Goal: Complete application form

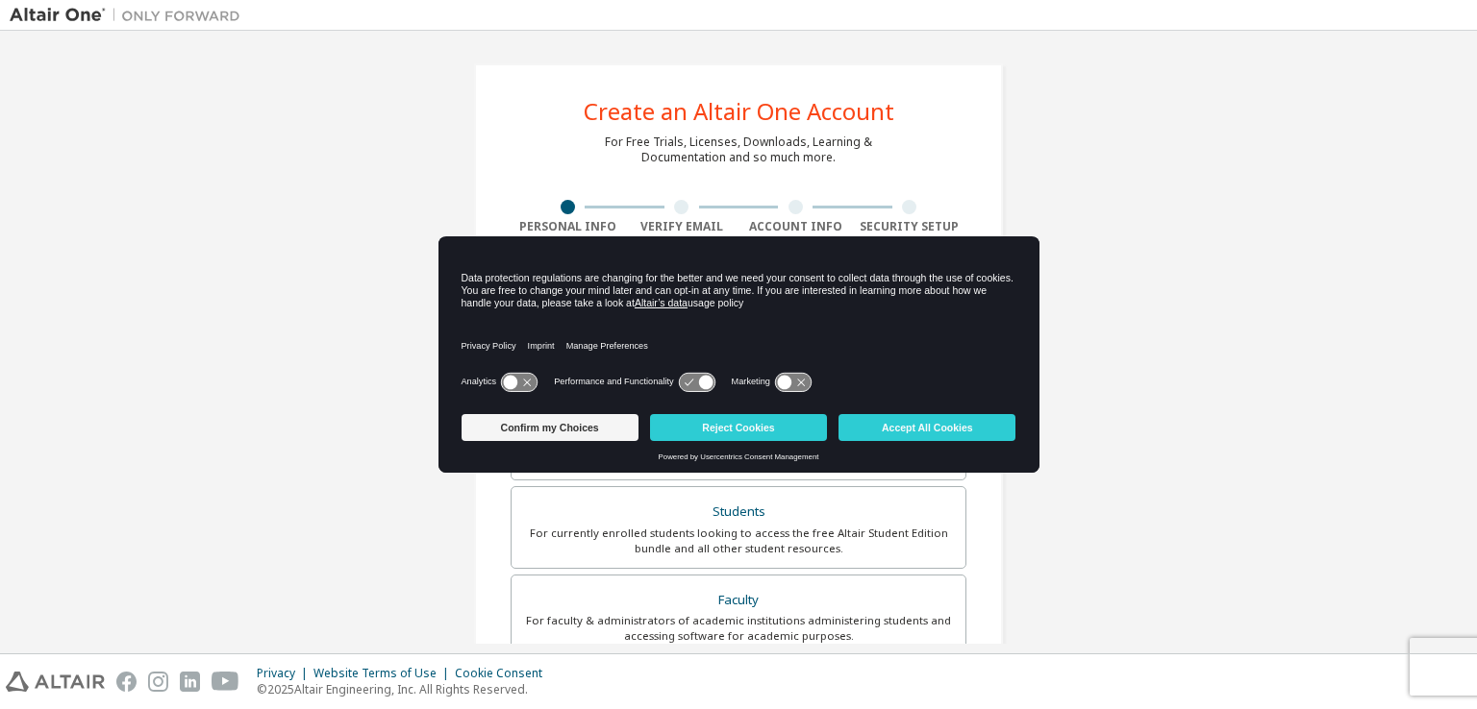
click at [705, 389] on icon at bounding box center [697, 382] width 36 height 18
click at [693, 382] on icon at bounding box center [697, 382] width 36 height 18
click at [877, 424] on button "Accept All Cookies" at bounding box center [926, 427] width 177 height 27
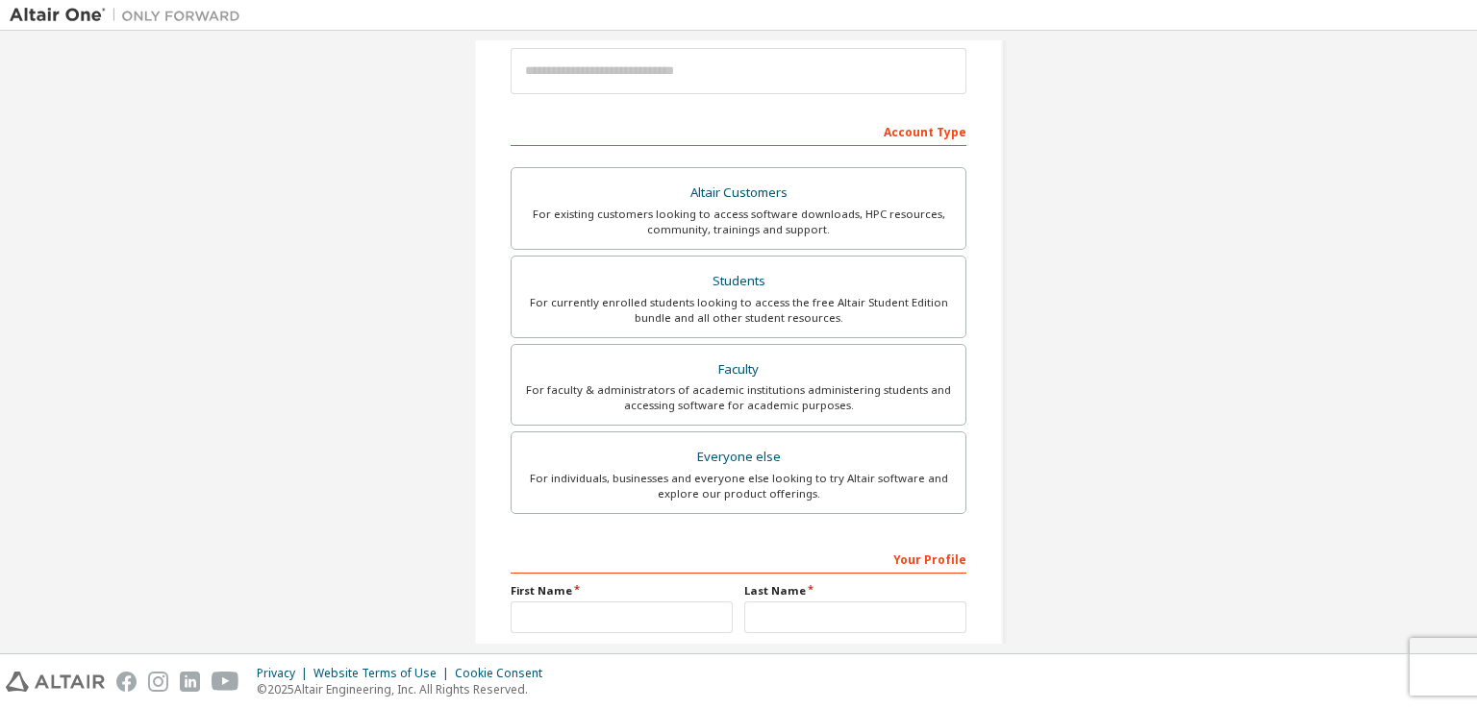
scroll to position [235, 0]
click at [812, 307] on div "For currently enrolled students looking to access the free Altair Student Editi…" at bounding box center [738, 306] width 431 height 31
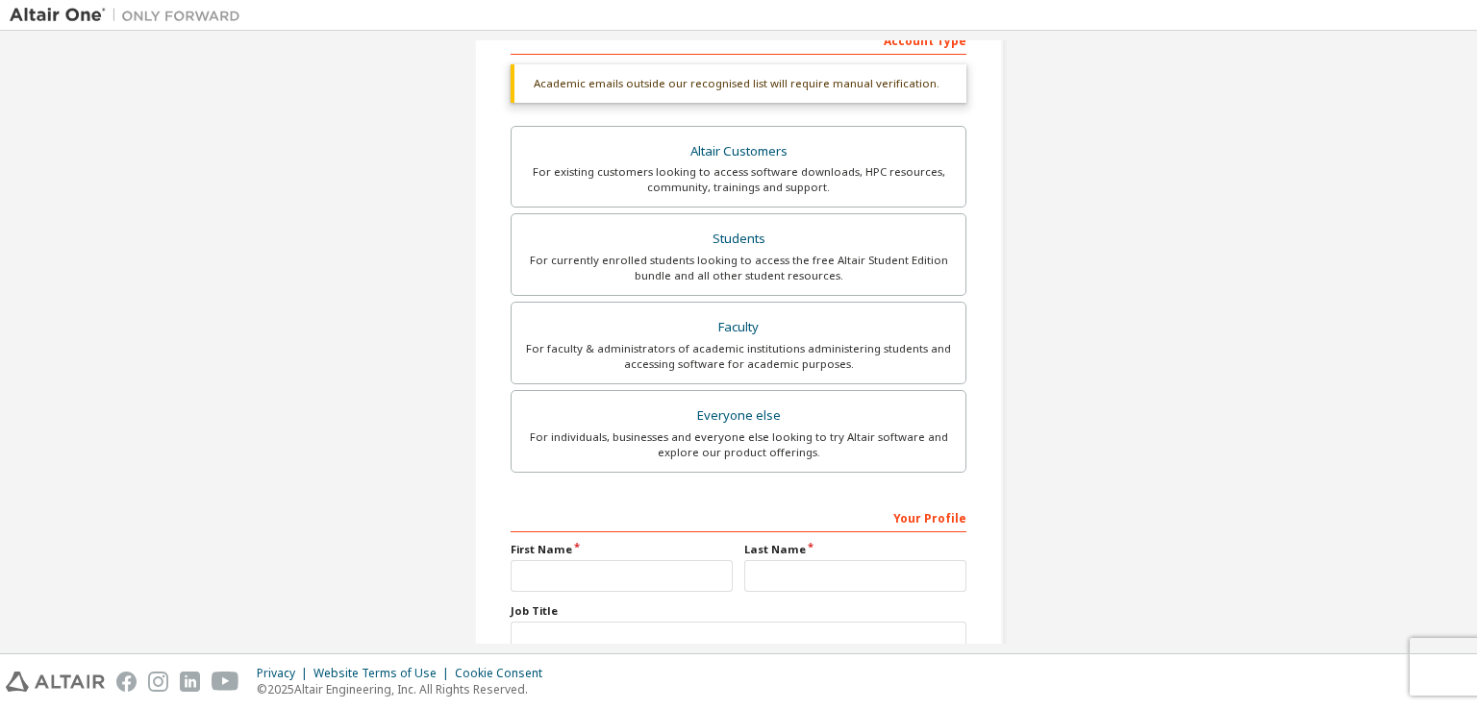
scroll to position [460, 0]
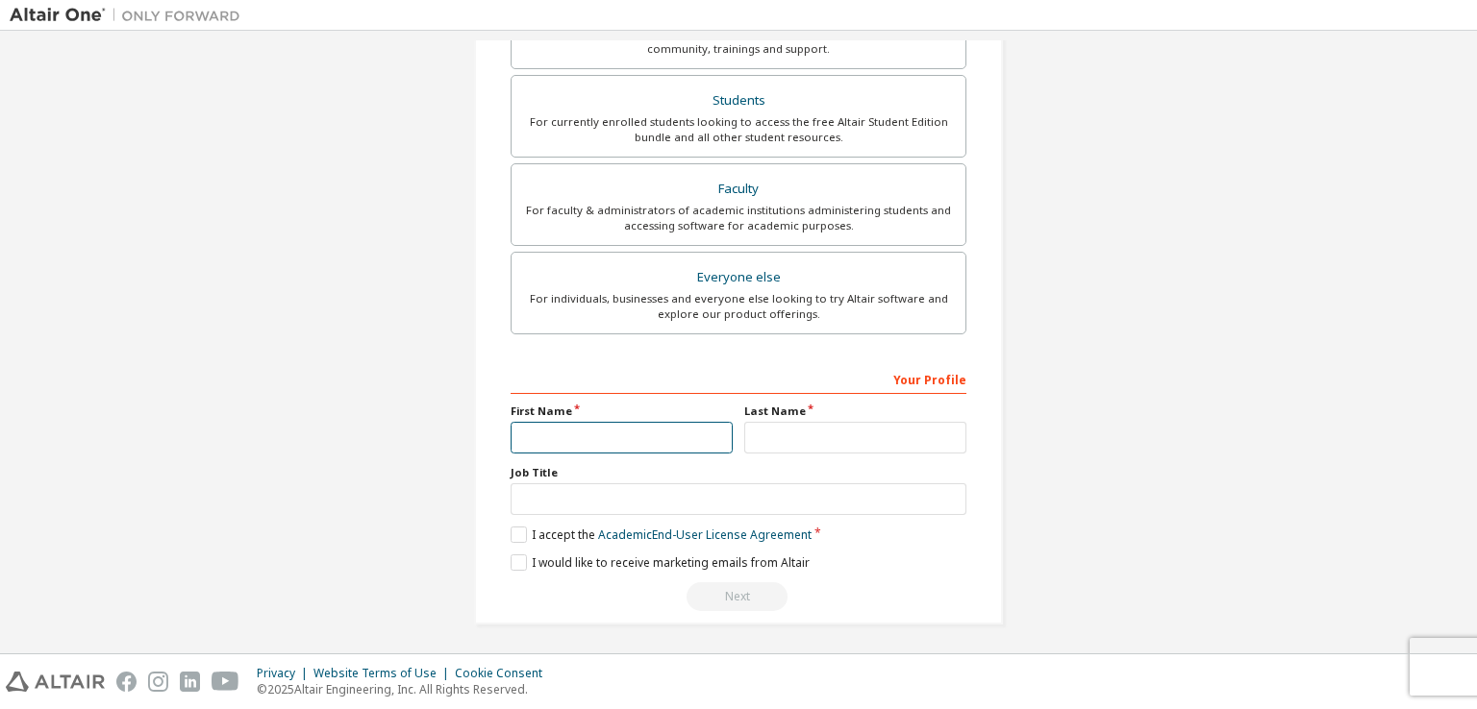
click at [704, 436] on input "text" at bounding box center [621, 438] width 222 height 32
click at [647, 440] on input "text" at bounding box center [621, 438] width 222 height 32
type input "****"
click at [793, 429] on input "text" at bounding box center [855, 438] width 222 height 32
type input "****"
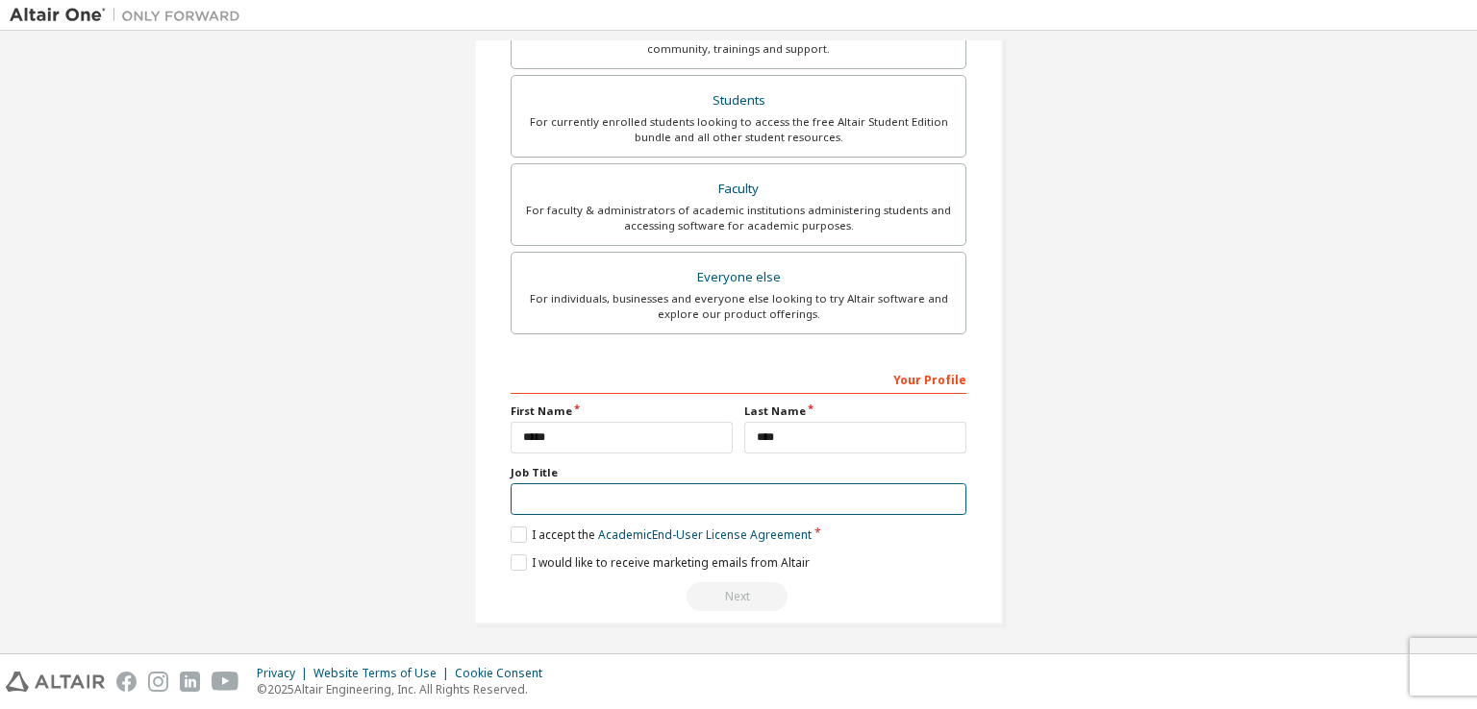
click at [735, 500] on input "text" at bounding box center [738, 500] width 456 height 32
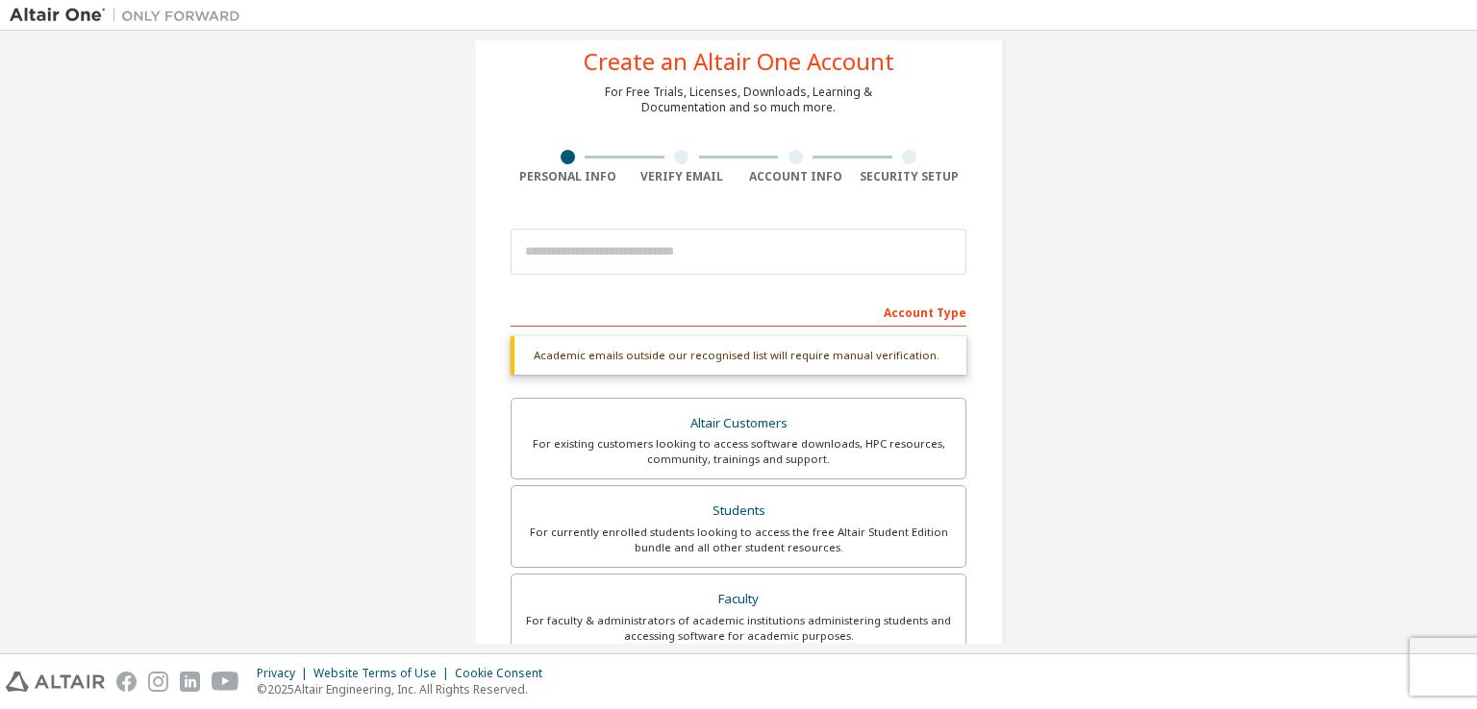
scroll to position [47, 0]
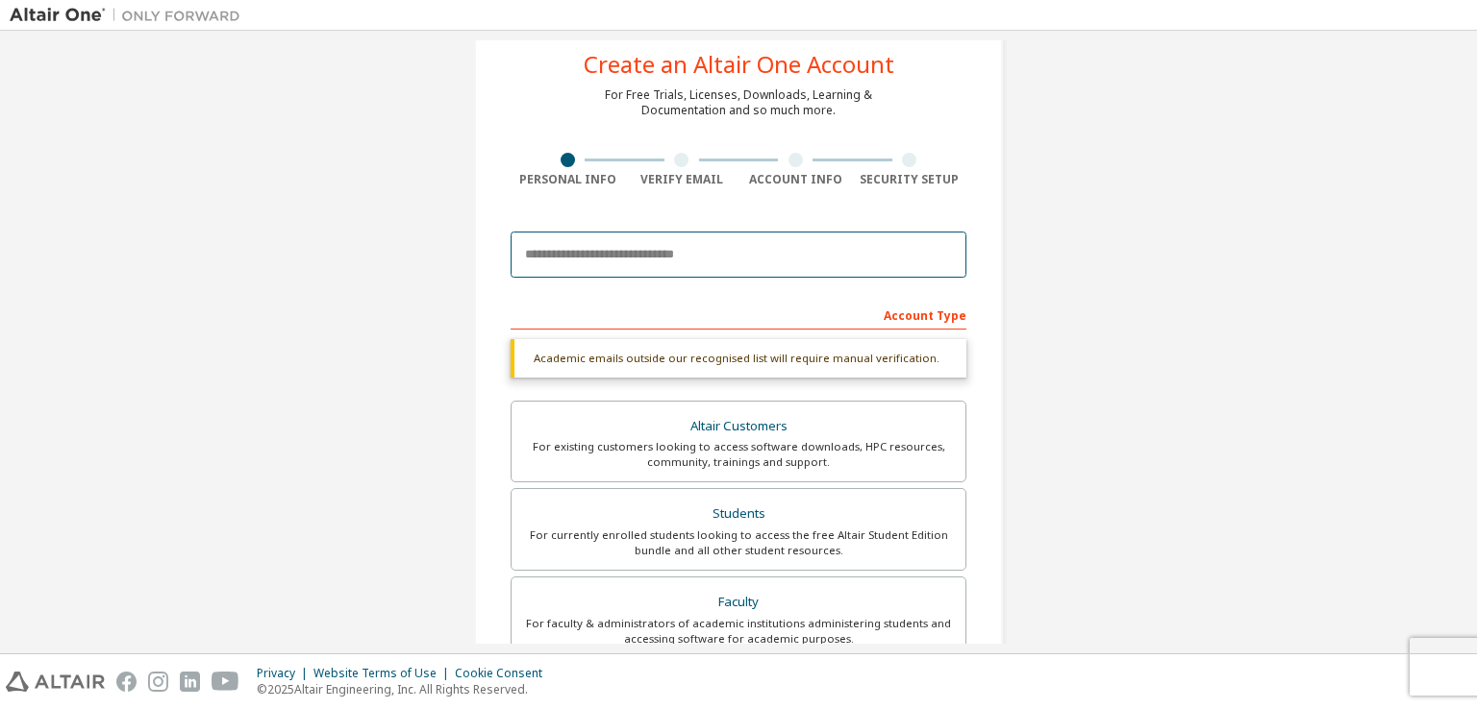
click at [756, 274] on input "email" at bounding box center [738, 255] width 456 height 46
click at [757, 262] on input "**********" at bounding box center [738, 255] width 456 height 46
click at [732, 251] on input "**********" at bounding box center [738, 255] width 456 height 46
type input "**********"
click at [740, 299] on div "Account Type" at bounding box center [738, 314] width 456 height 31
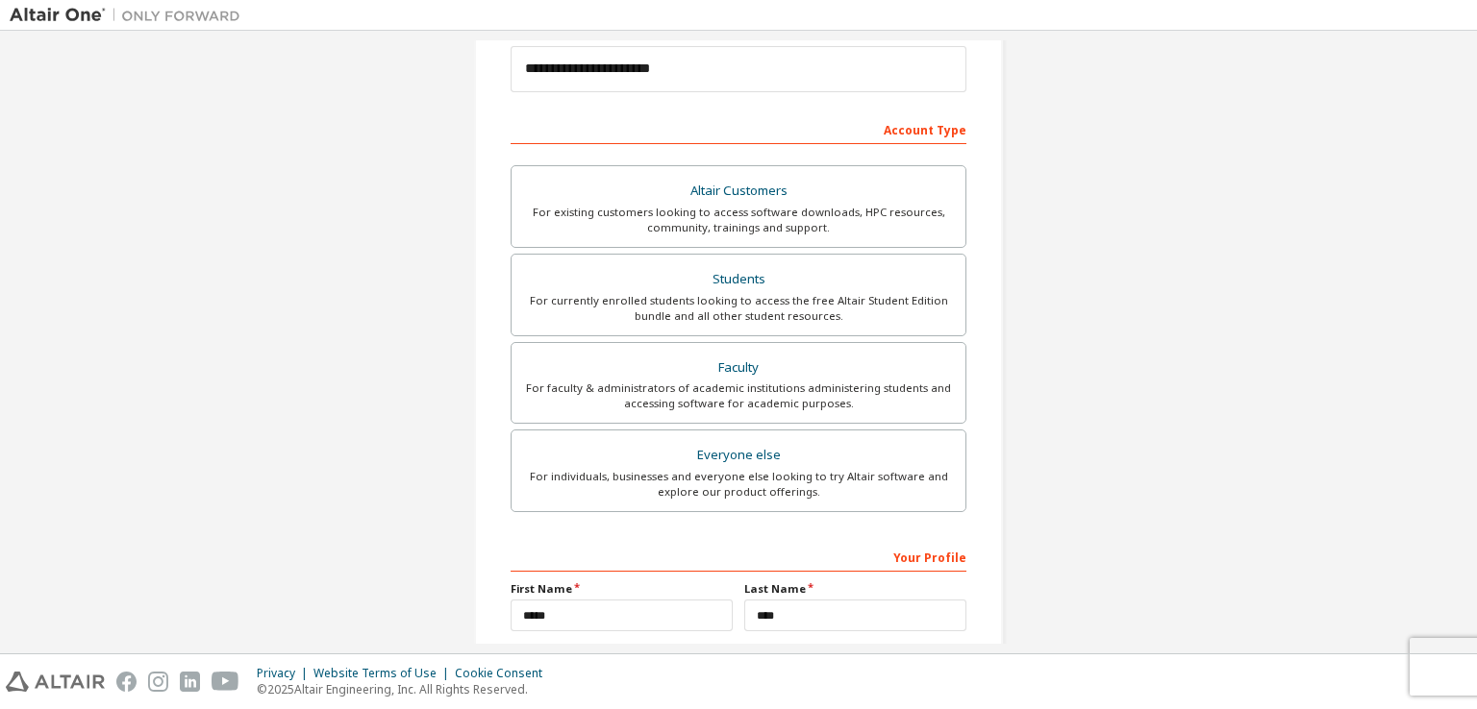
scroll to position [410, 0]
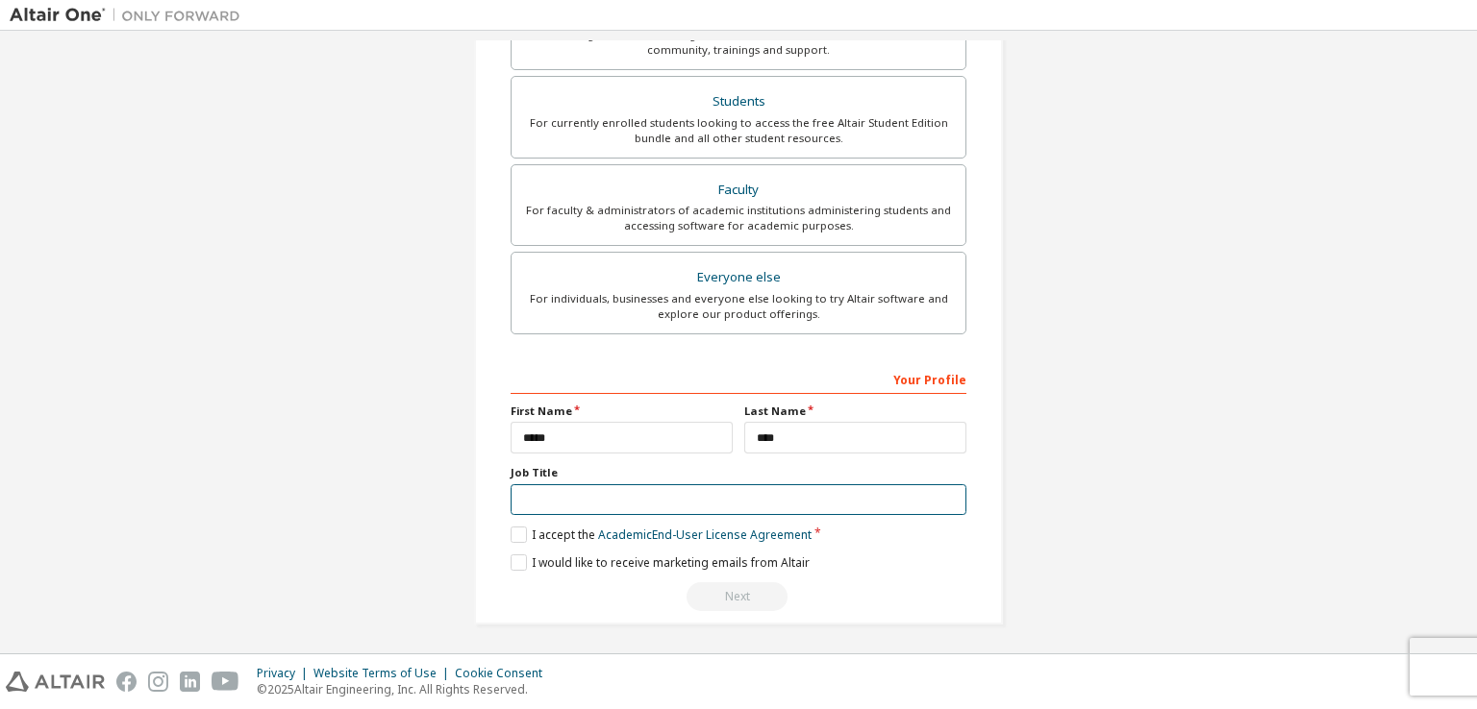
click at [562, 502] on input "text" at bounding box center [738, 500] width 456 height 32
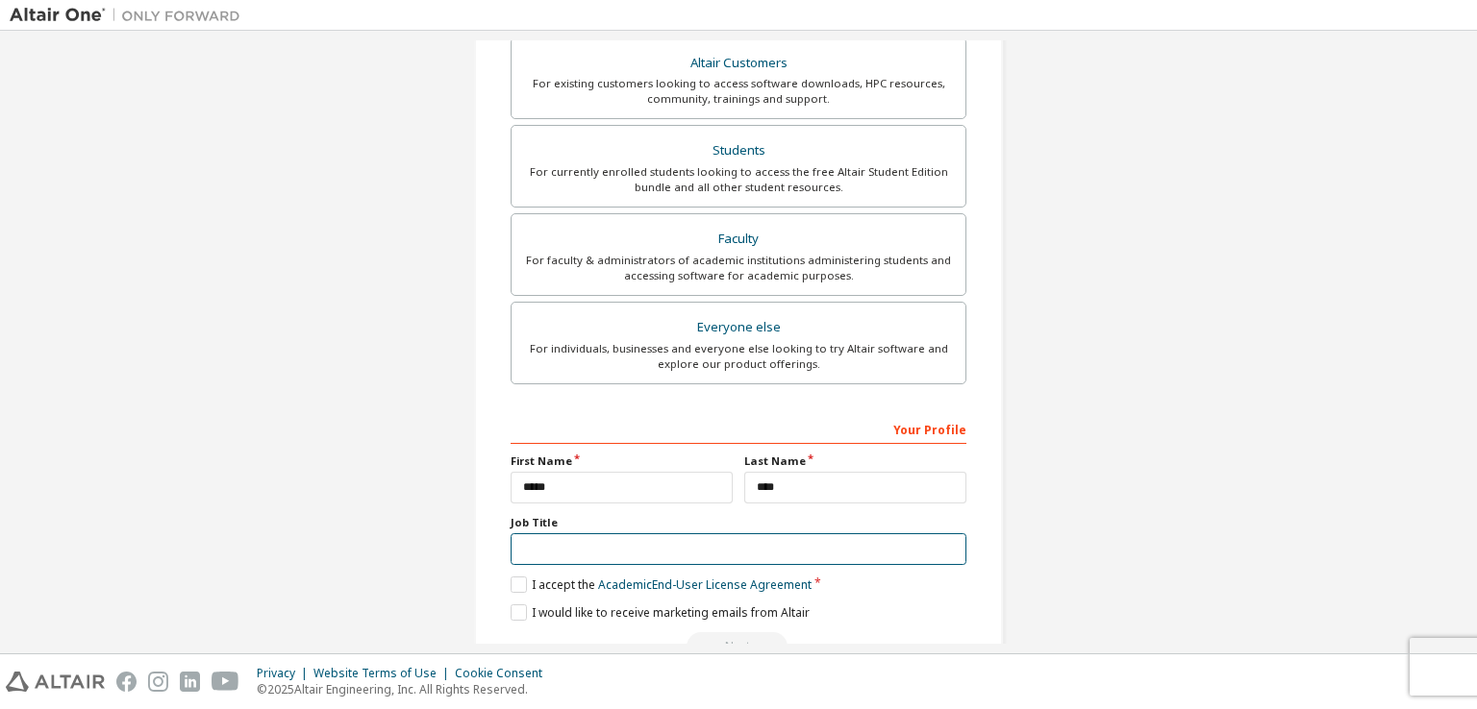
scroll to position [459, 0]
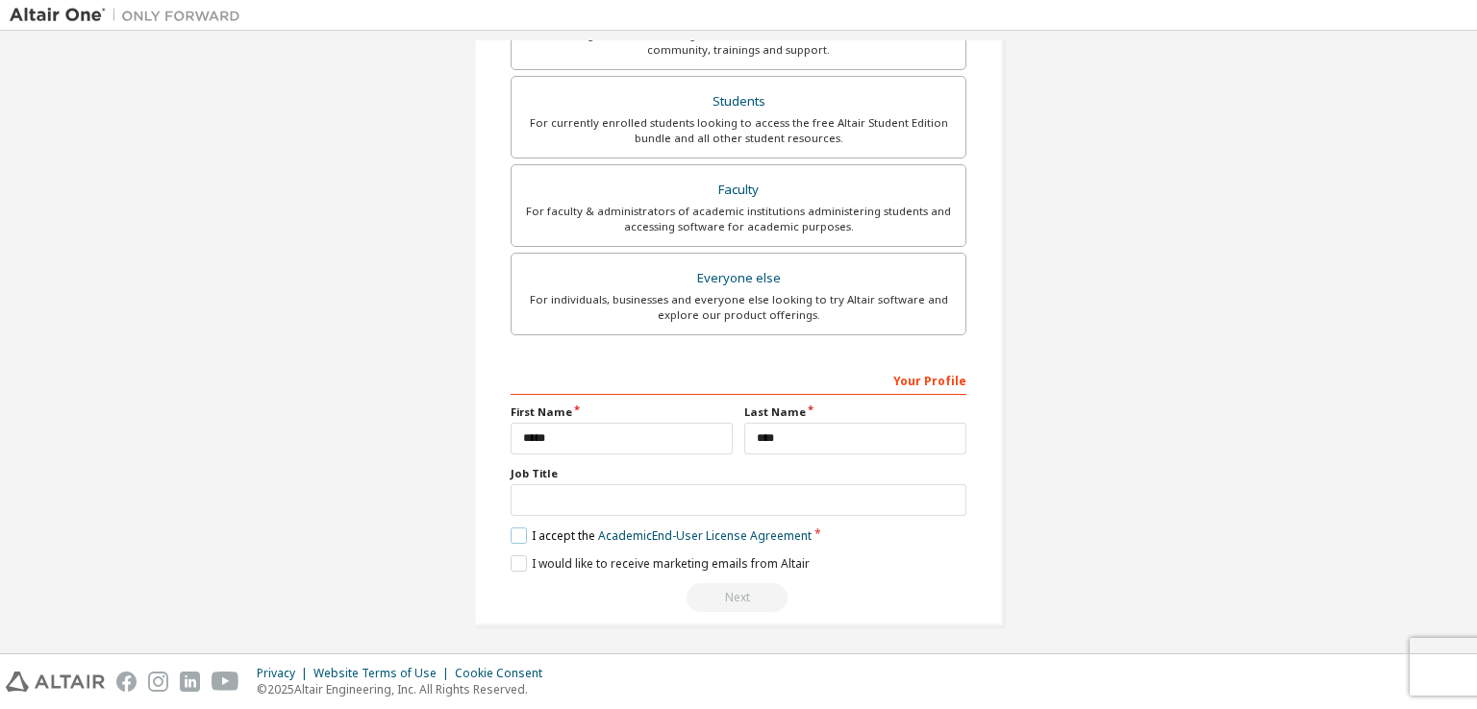
click at [515, 533] on label "I accept the Academic End-User License Agreement" at bounding box center [660, 536] width 301 height 16
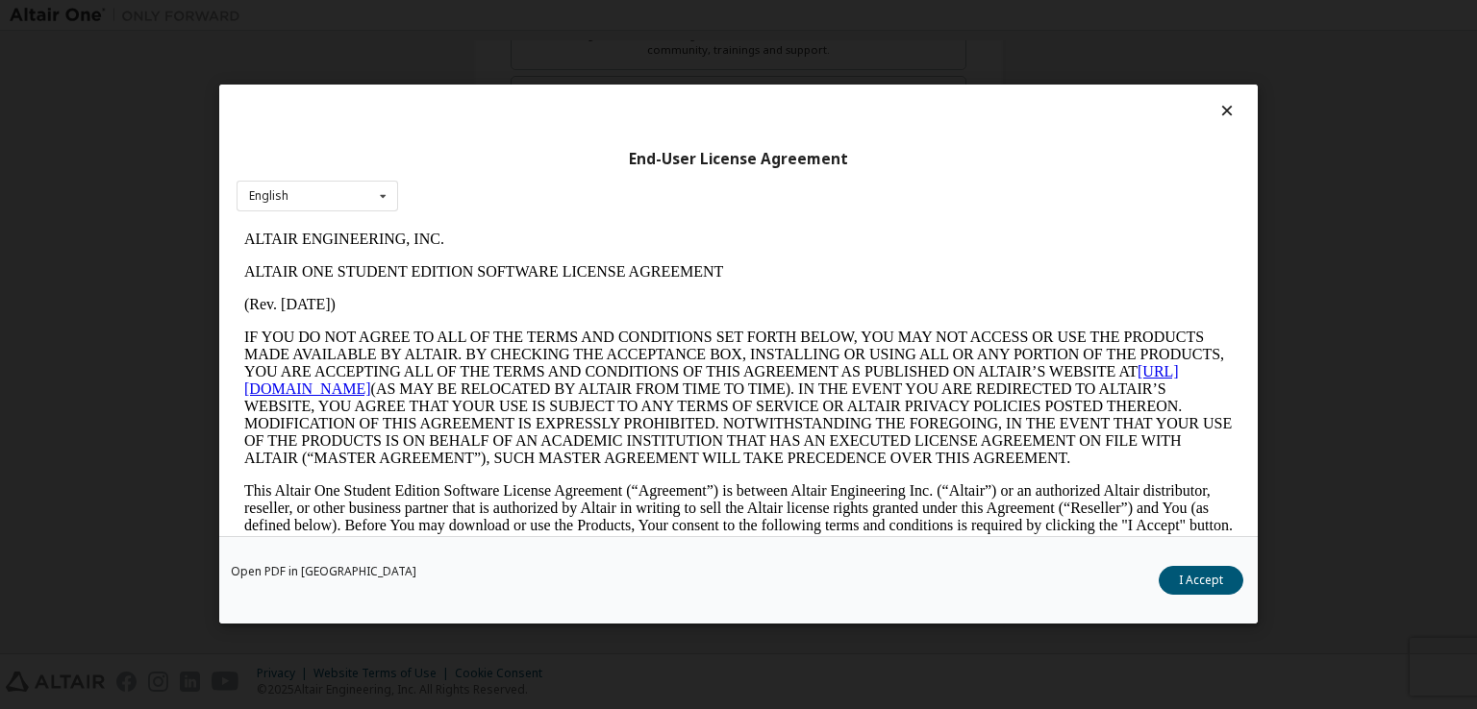
scroll to position [3208, 0]
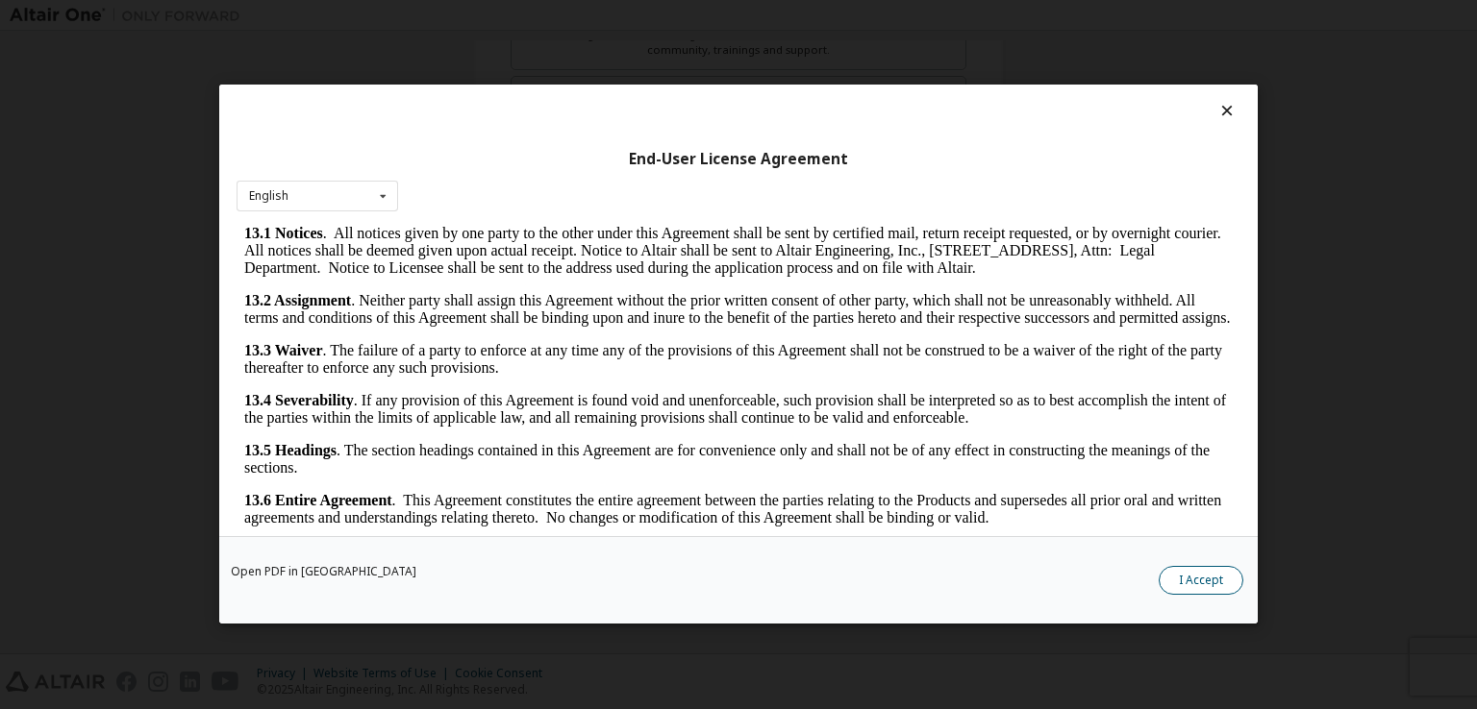
click at [1215, 576] on button "I Accept" at bounding box center [1200, 581] width 85 height 29
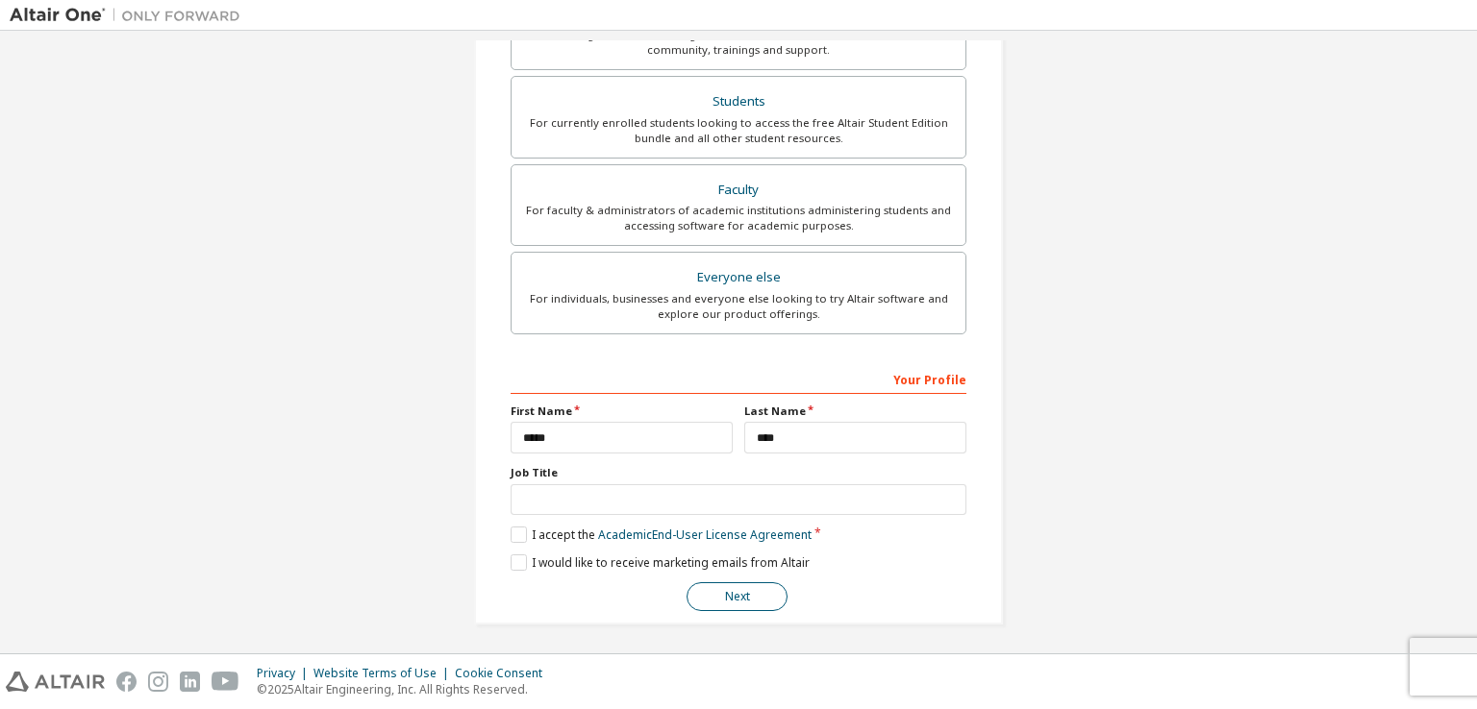
click at [731, 597] on button "Next" at bounding box center [736, 597] width 101 height 29
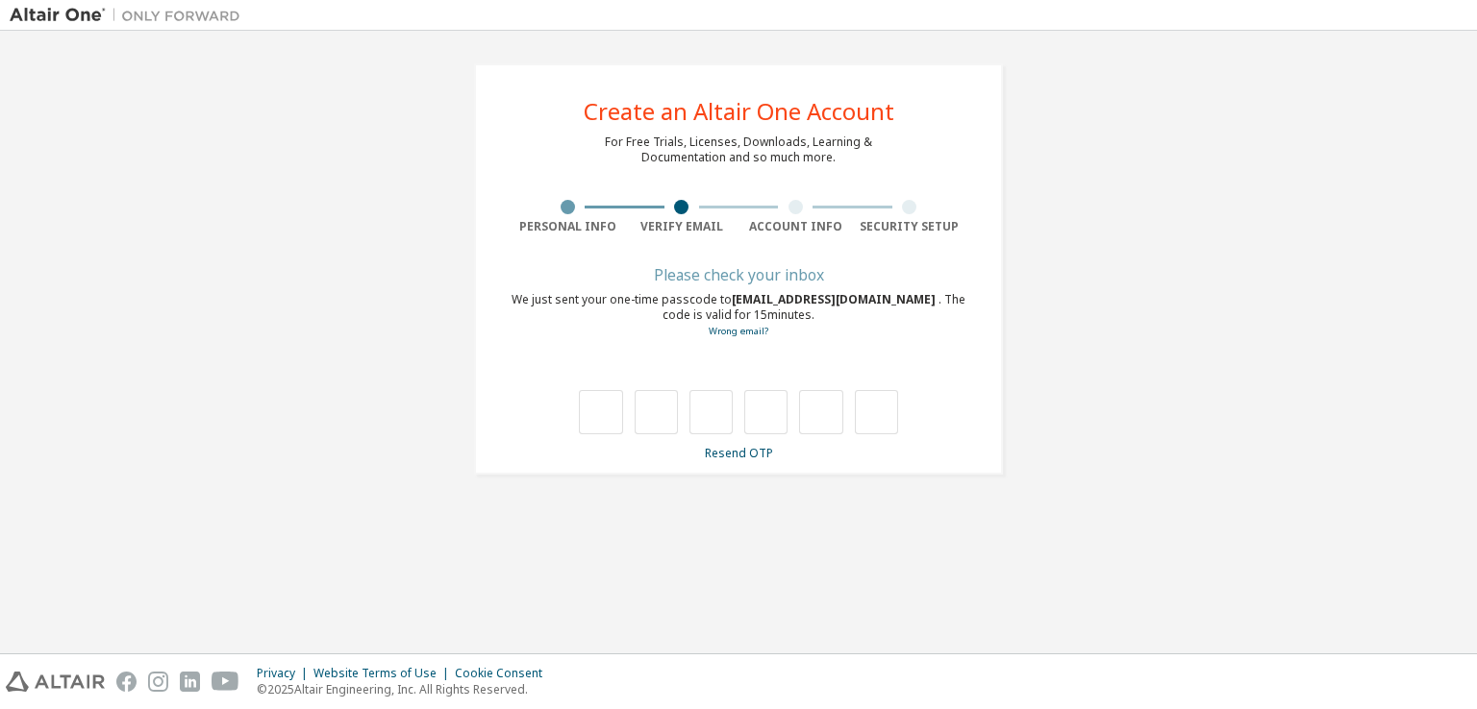
scroll to position [0, 0]
type input "*"
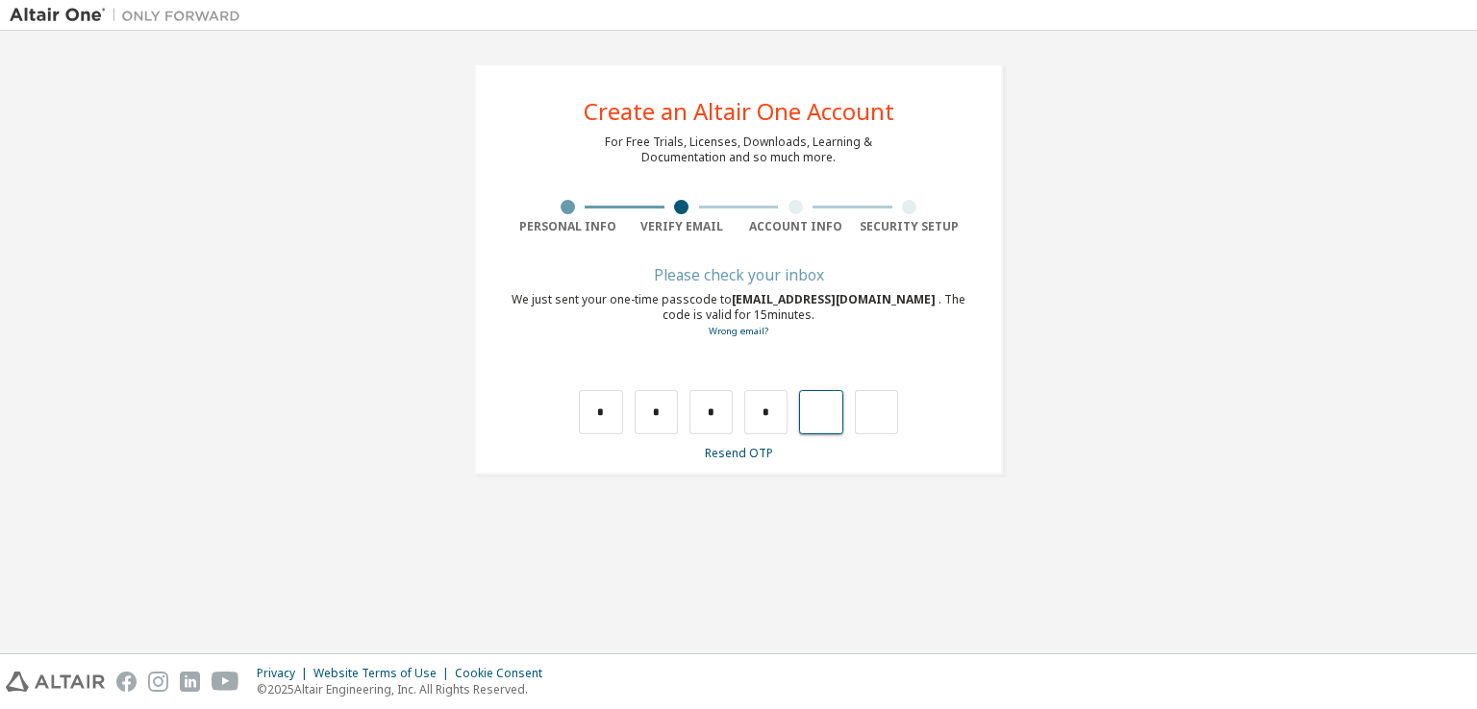
type input "*"
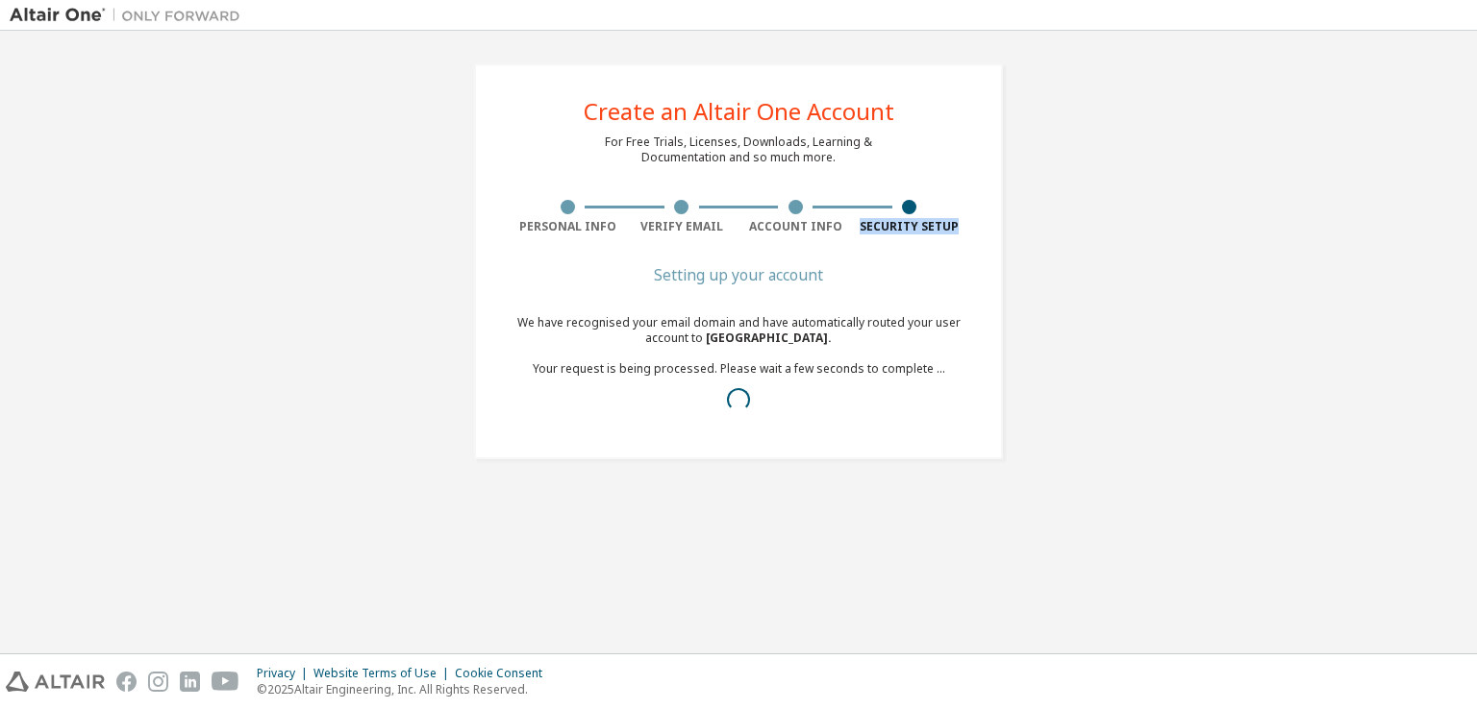
drag, startPoint x: 1238, startPoint y: 191, endPoint x: 1165, endPoint y: 220, distance: 78.5
click at [1165, 220] on div "Create an Altair One Account For Free Trials, Licenses, Downloads, Learning & D…" at bounding box center [738, 261] width 1457 height 442
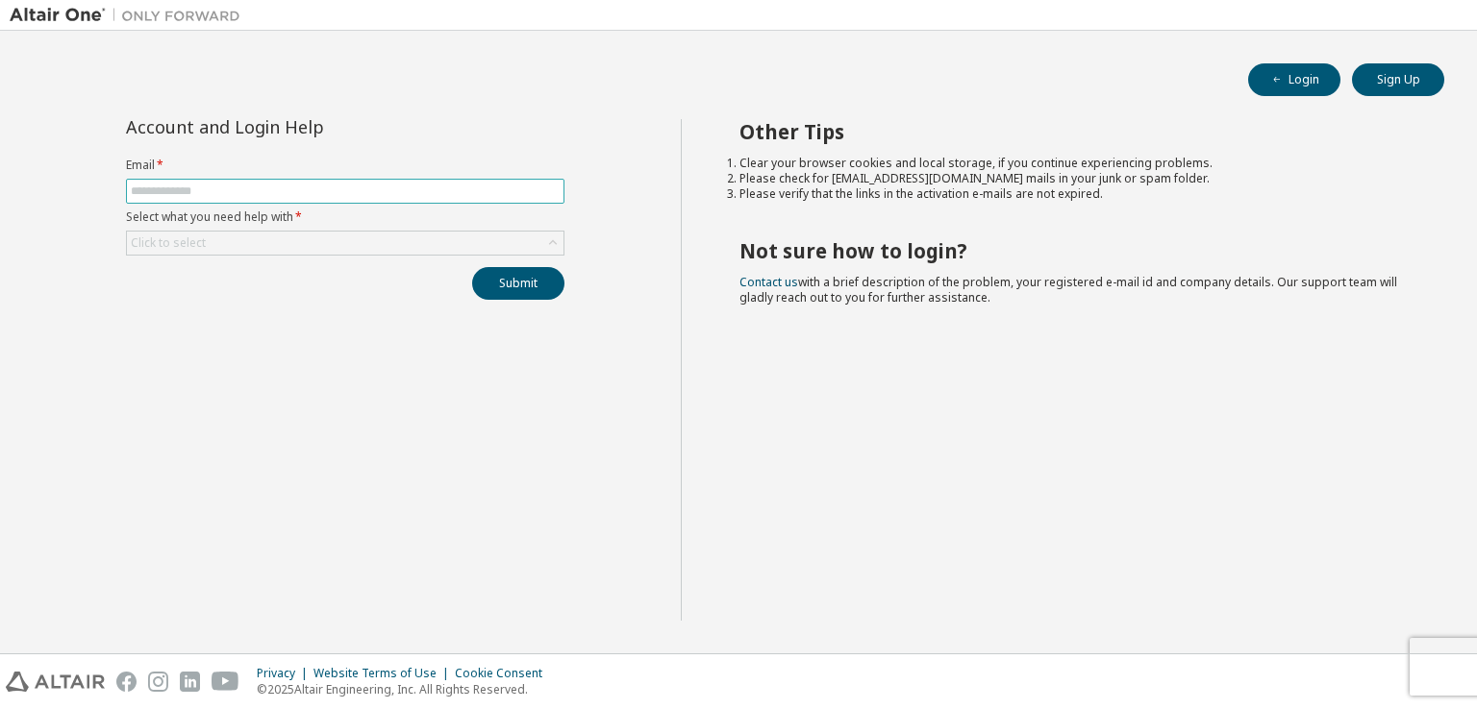
click at [513, 197] on input "text" at bounding box center [345, 191] width 429 height 15
type input "**********"
click at [481, 239] on div "Click to select" at bounding box center [345, 243] width 436 height 23
click at [504, 201] on span at bounding box center [345, 191] width 438 height 25
